Goal: Information Seeking & Learning: Learn about a topic

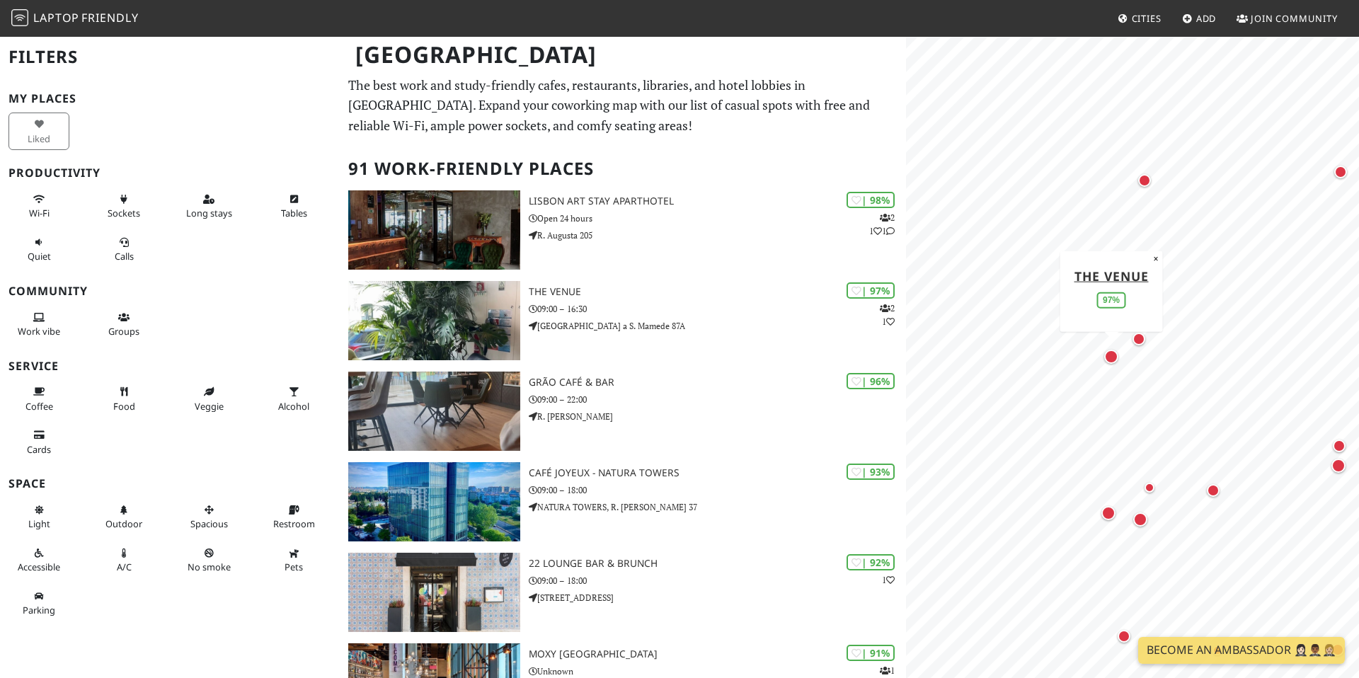
click at [1113, 357] on div "Map marker" at bounding box center [1111, 357] width 14 height 14
click at [1140, 342] on div "Map marker" at bounding box center [1139, 339] width 13 height 13
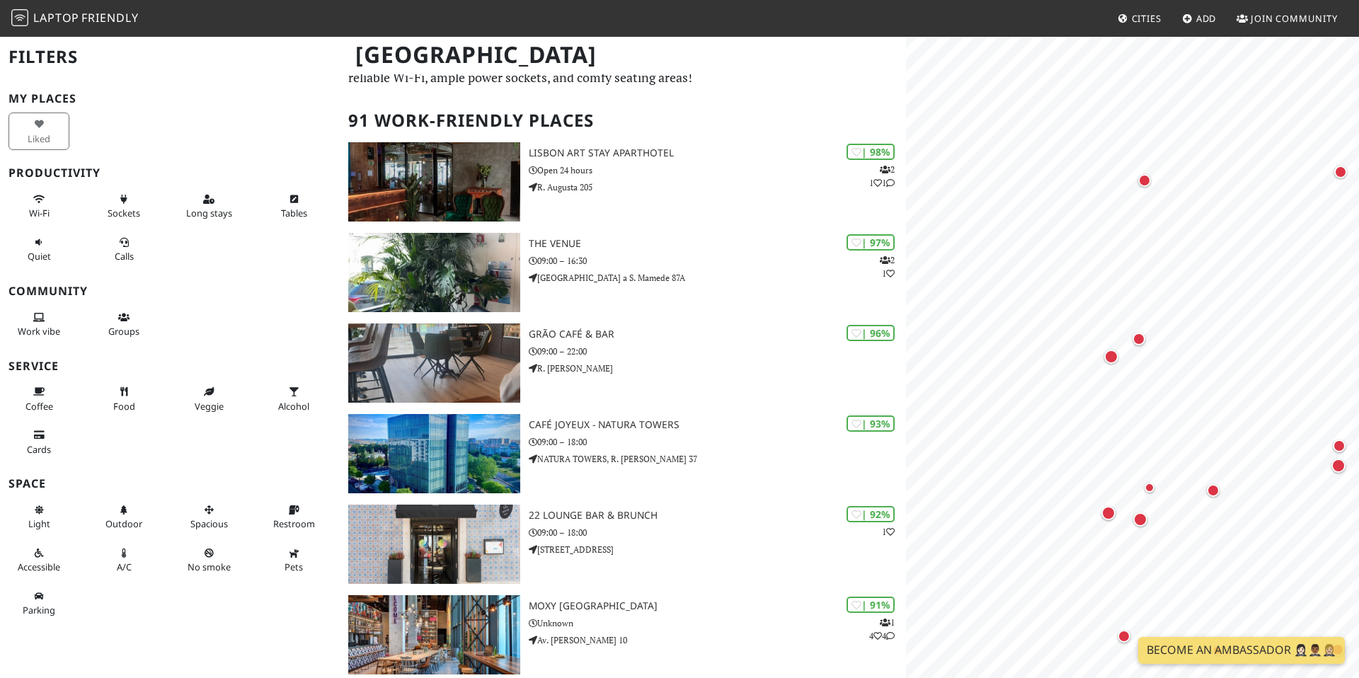
scroll to position [40, 0]
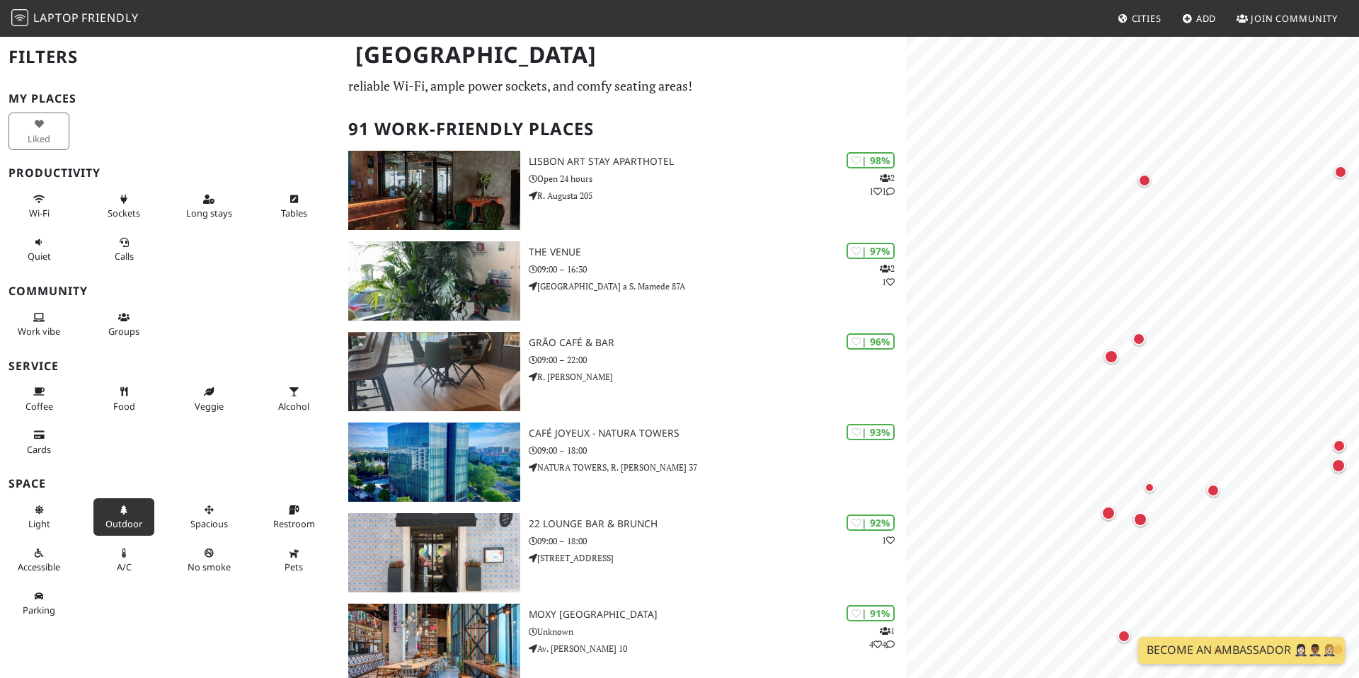
click at [130, 525] on span "Outdoor" at bounding box center [123, 523] width 37 height 13
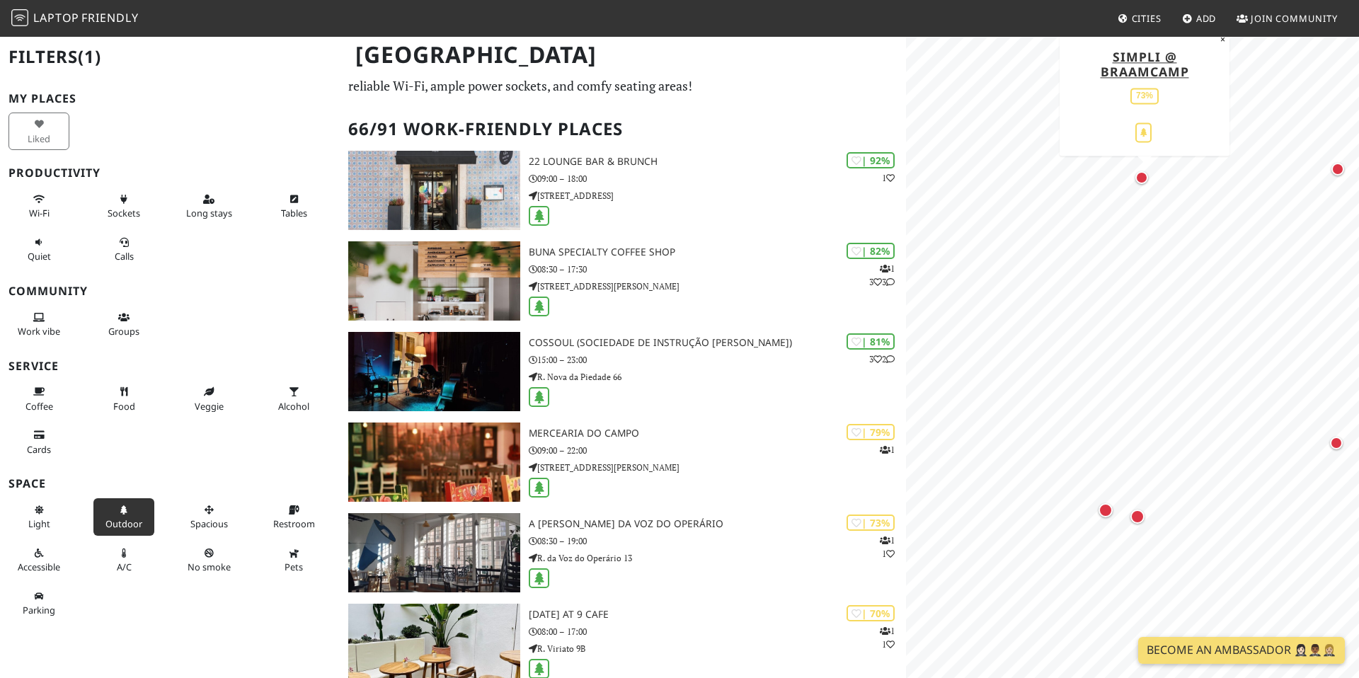
click at [1139, 177] on div "Map marker" at bounding box center [1141, 177] width 13 height 13
click at [1105, 509] on div "Map marker" at bounding box center [1106, 510] width 14 height 14
click at [1131, 519] on div "Map marker" at bounding box center [1137, 517] width 14 height 14
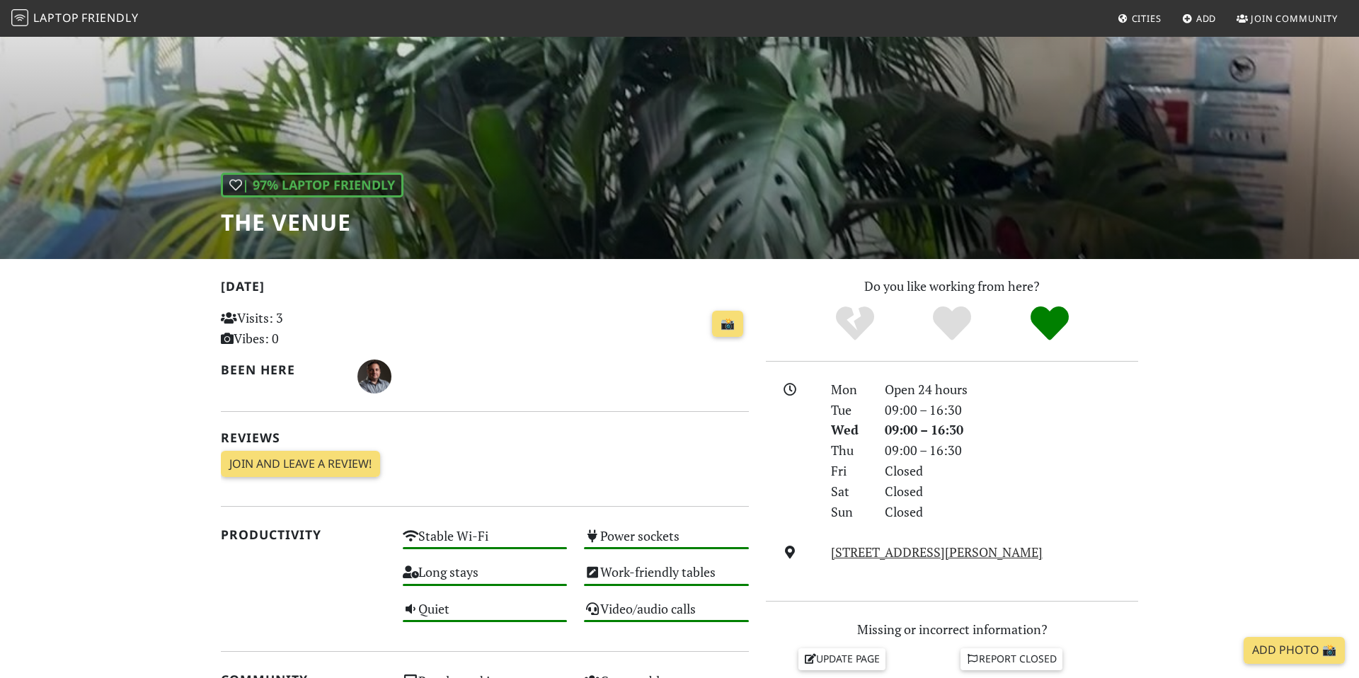
scroll to position [71, 0]
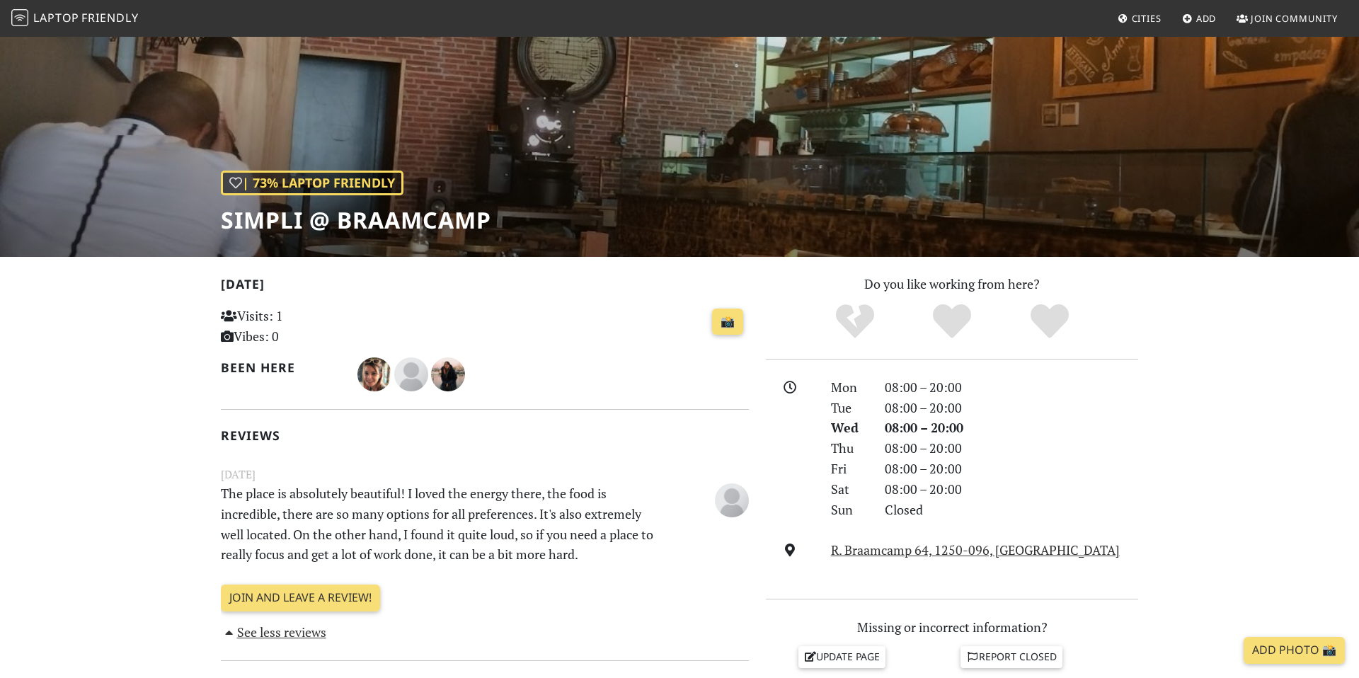
scroll to position [189, 0]
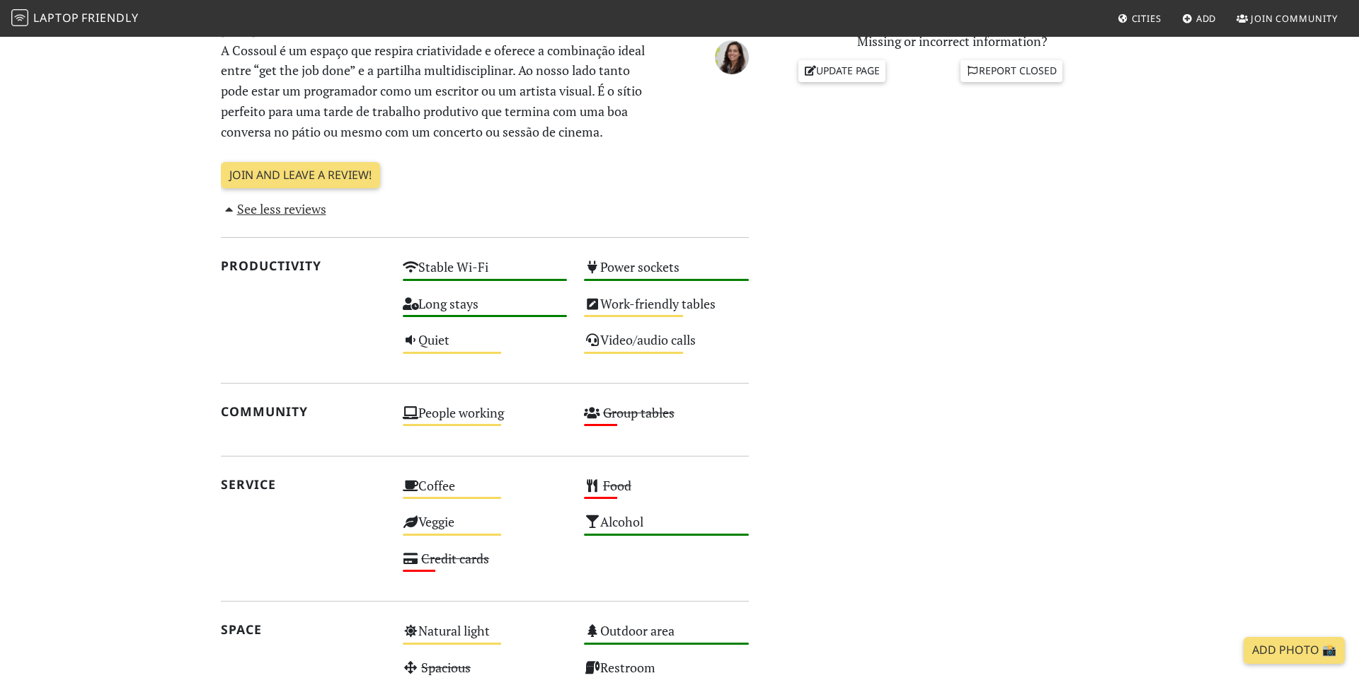
scroll to position [713, 0]
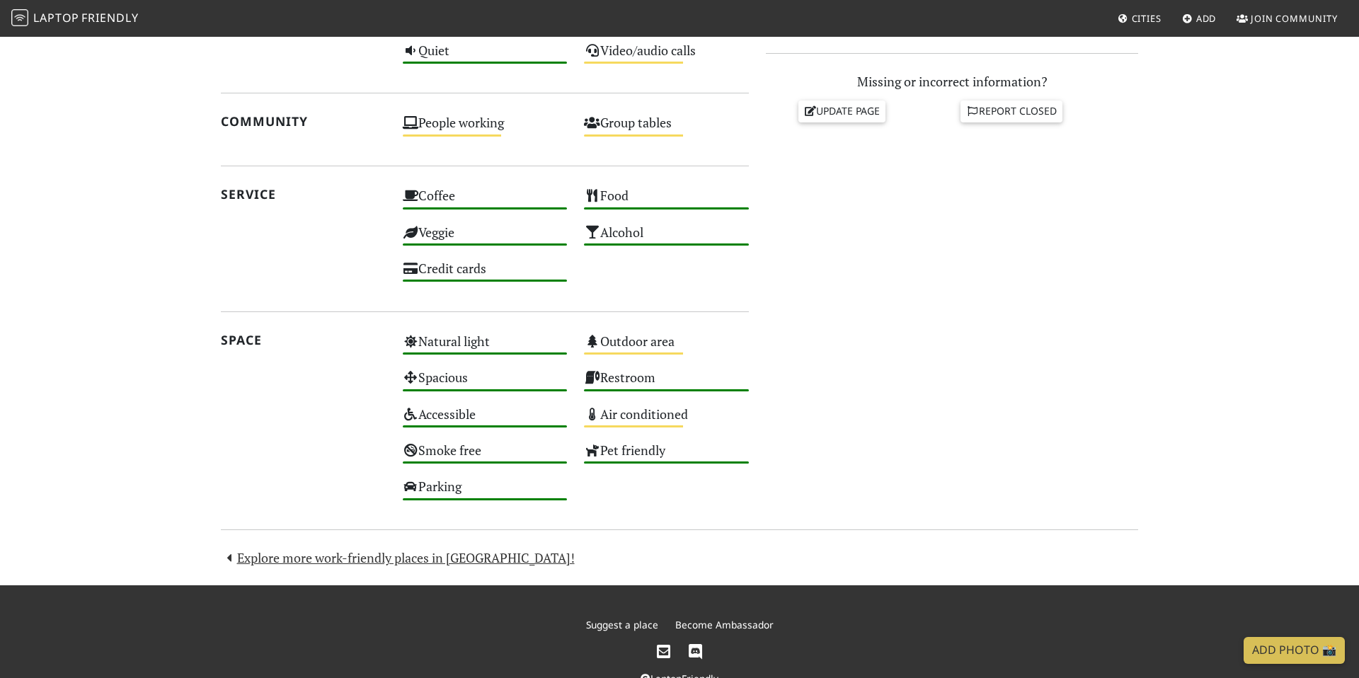
scroll to position [427, 0]
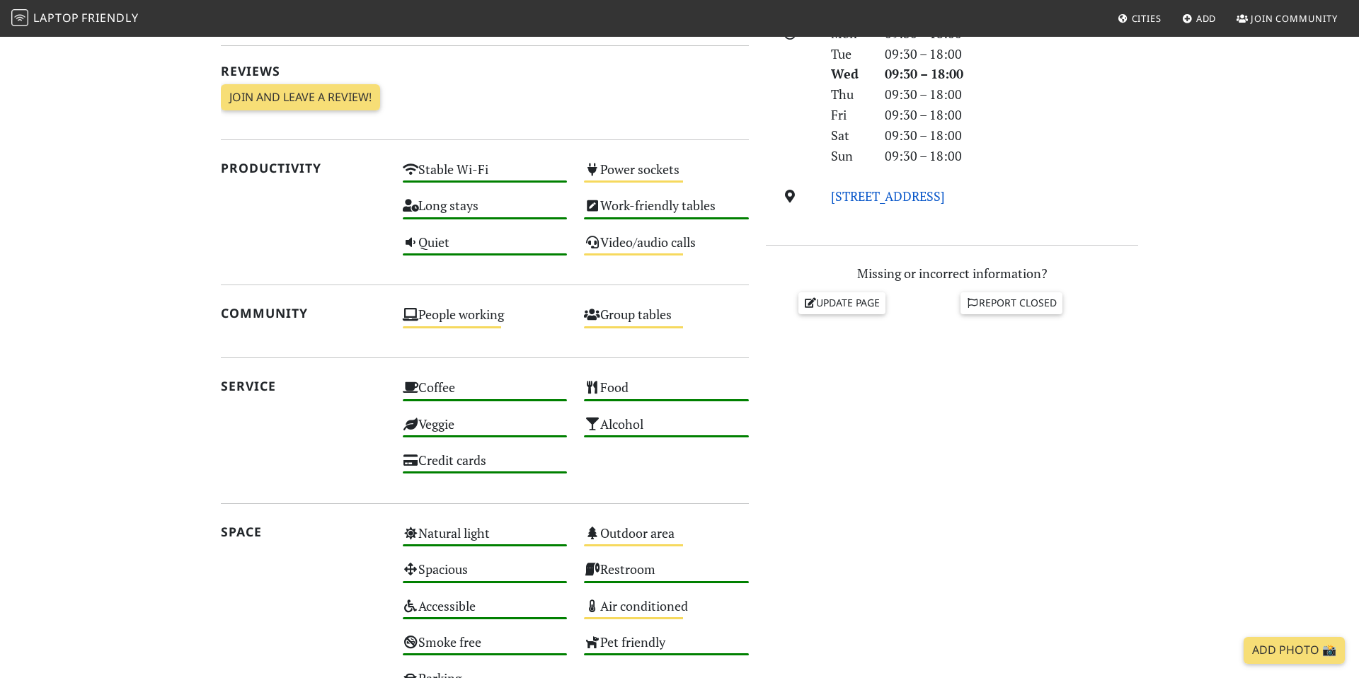
click at [876, 198] on link "R. Quintinha 70B, 1200-332, Lisbon" at bounding box center [888, 196] width 114 height 17
